Goal: Transaction & Acquisition: Subscribe to service/newsletter

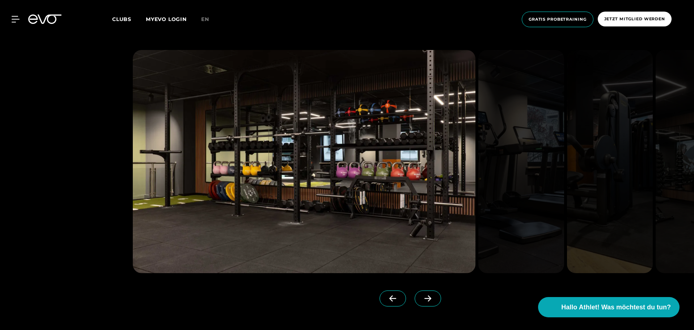
scroll to position [904, 0]
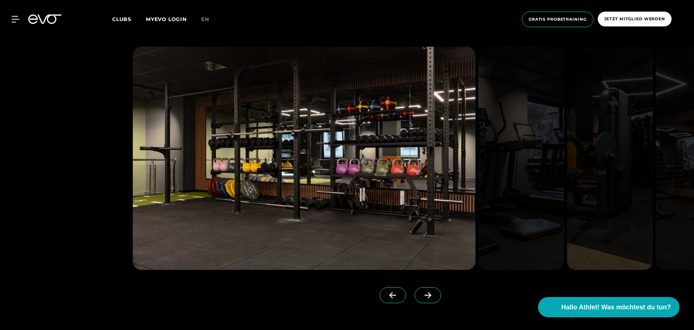
click at [421, 294] on icon at bounding box center [427, 295] width 13 height 7
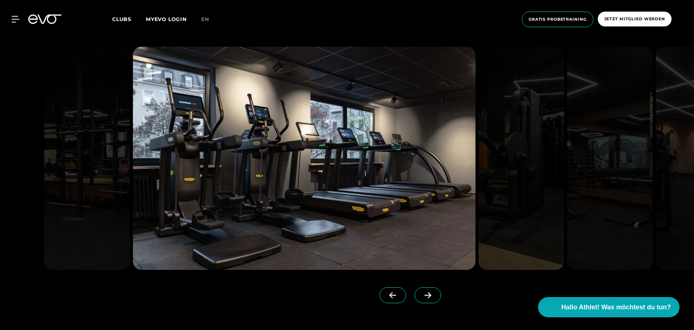
click at [421, 294] on icon at bounding box center [427, 295] width 13 height 7
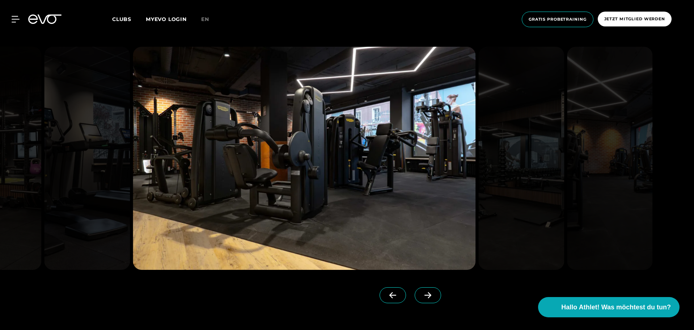
click at [421, 294] on icon at bounding box center [427, 295] width 13 height 7
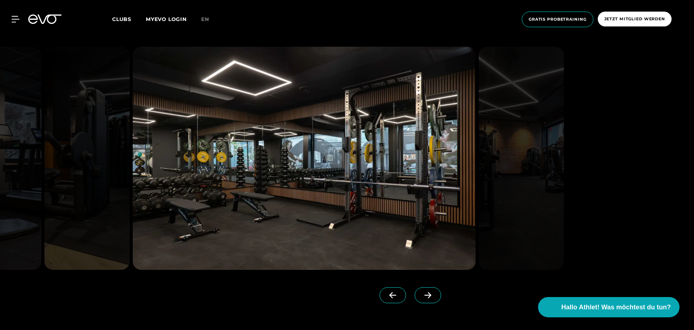
click at [421, 294] on icon at bounding box center [427, 295] width 13 height 7
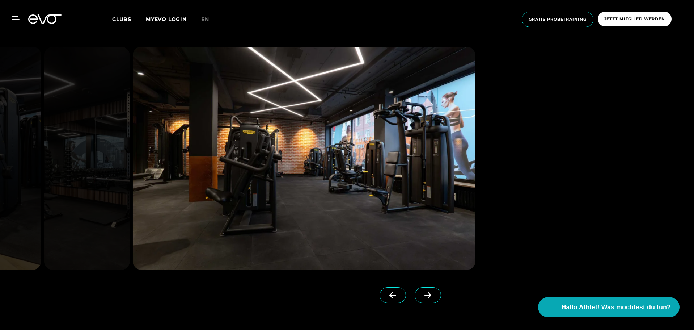
click at [421, 294] on icon at bounding box center [427, 295] width 13 height 7
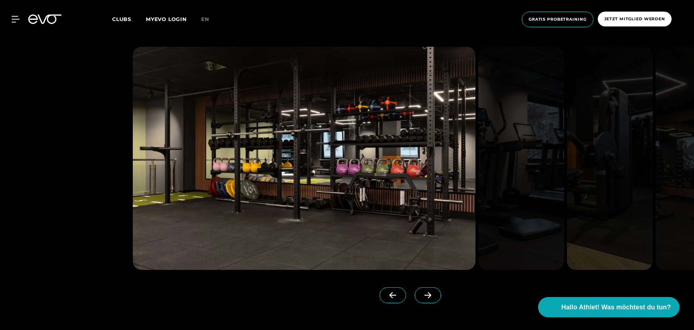
click at [421, 294] on icon at bounding box center [427, 295] width 13 height 7
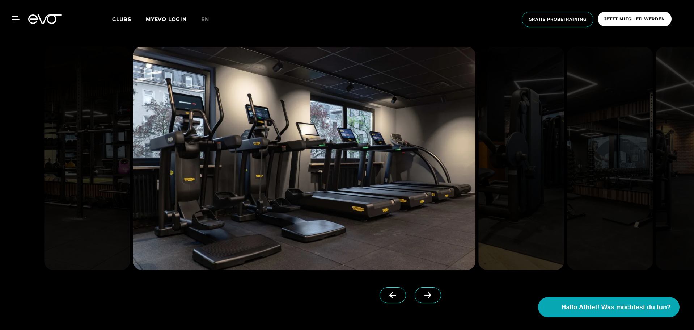
click at [421, 294] on icon at bounding box center [427, 295] width 13 height 7
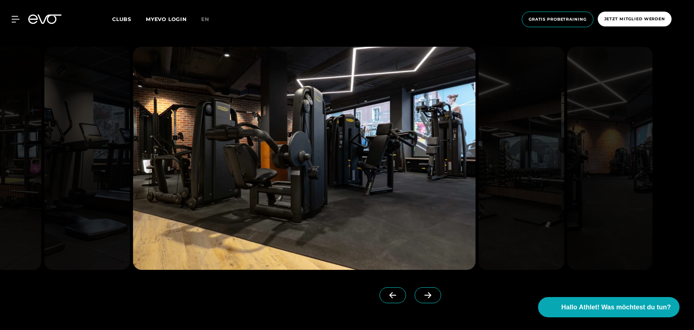
click at [421, 294] on icon at bounding box center [427, 295] width 13 height 7
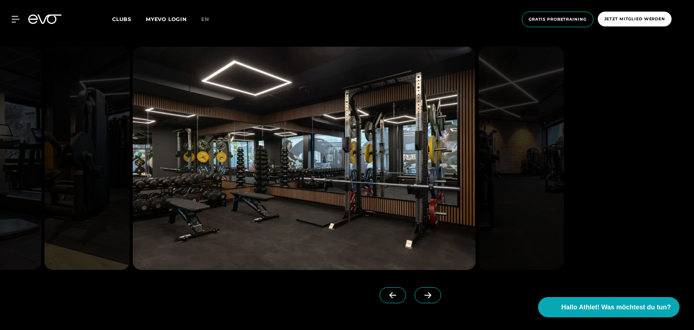
click at [421, 294] on icon at bounding box center [427, 295] width 13 height 7
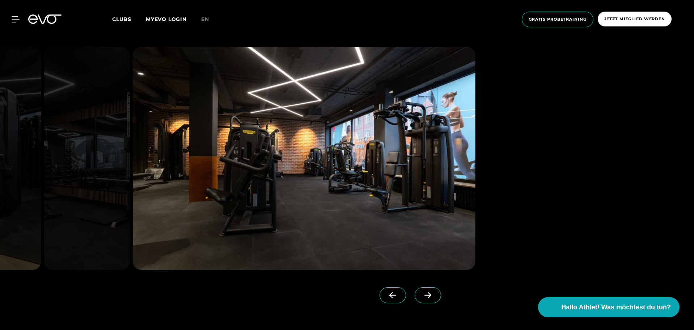
click at [421, 294] on icon at bounding box center [427, 295] width 13 height 7
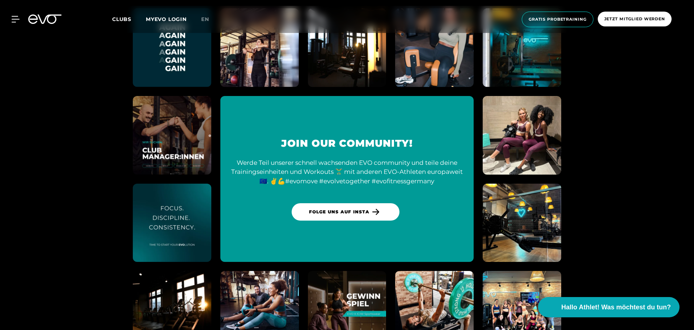
scroll to position [2549, 0]
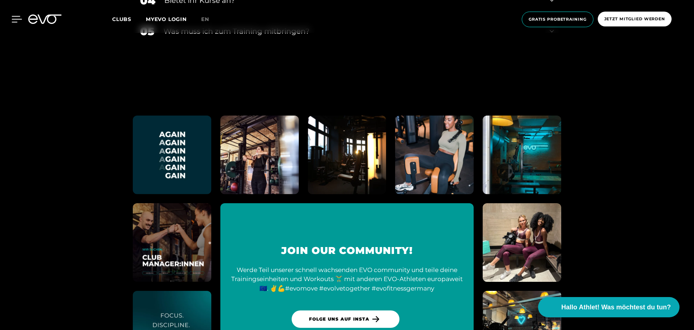
click at [11, 18] on div at bounding box center [11, 19] width 22 height 7
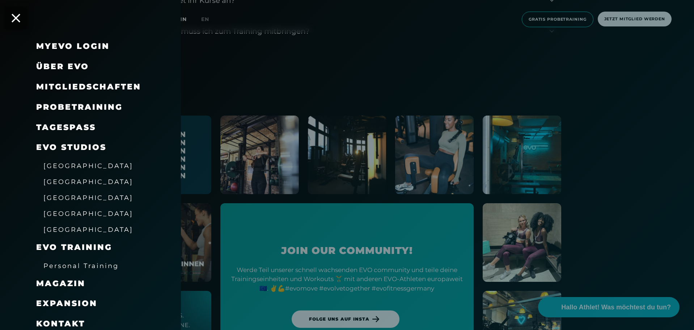
click at [115, 82] on span "Mitgliedschaften" at bounding box center [88, 87] width 105 height 10
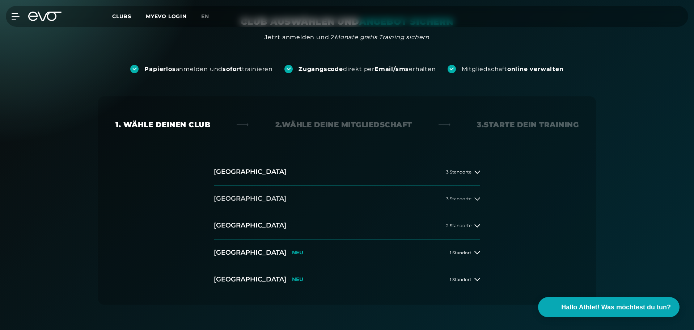
scroll to position [72, 0]
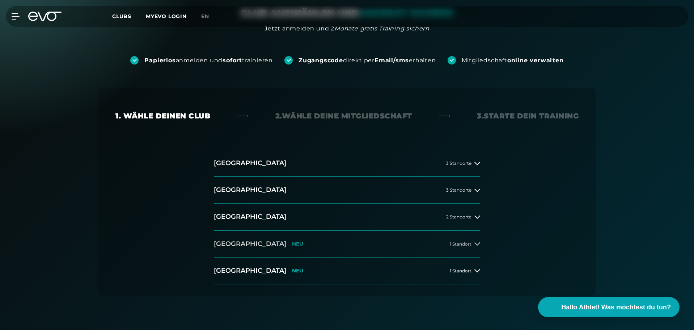
click at [473, 245] on div "1 Standort" at bounding box center [465, 244] width 30 height 6
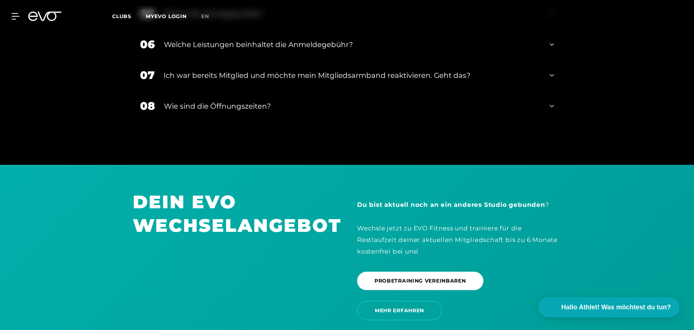
scroll to position [1097, 0]
